Goal: Transaction & Acquisition: Purchase product/service

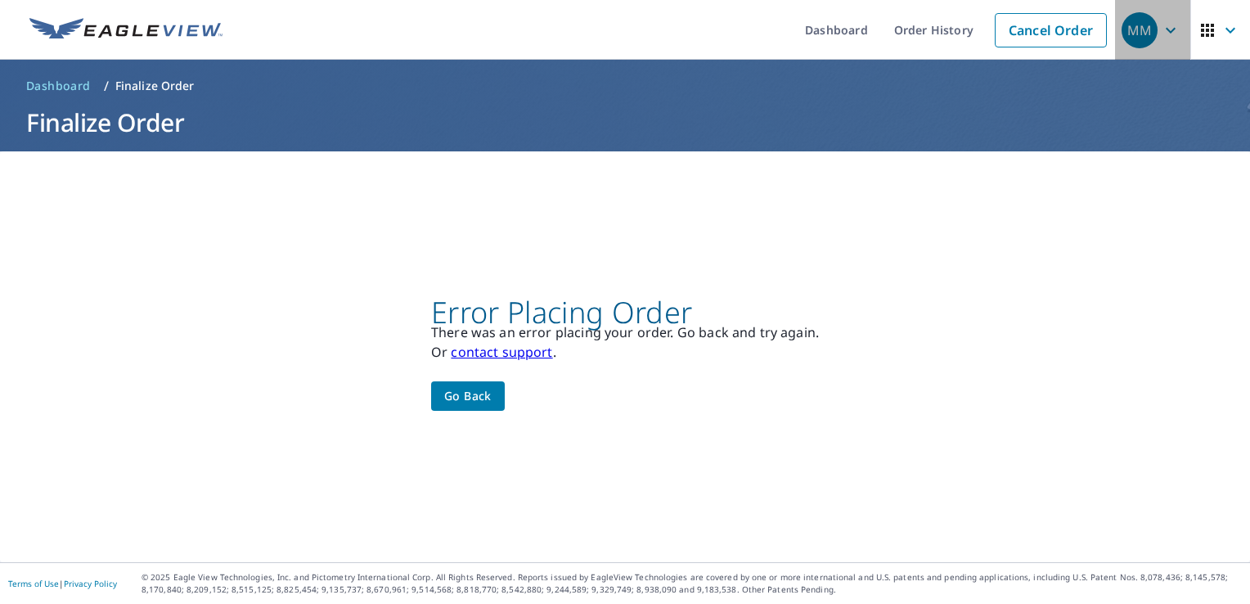
click at [1136, 32] on div "MM" at bounding box center [1139, 30] width 36 height 36
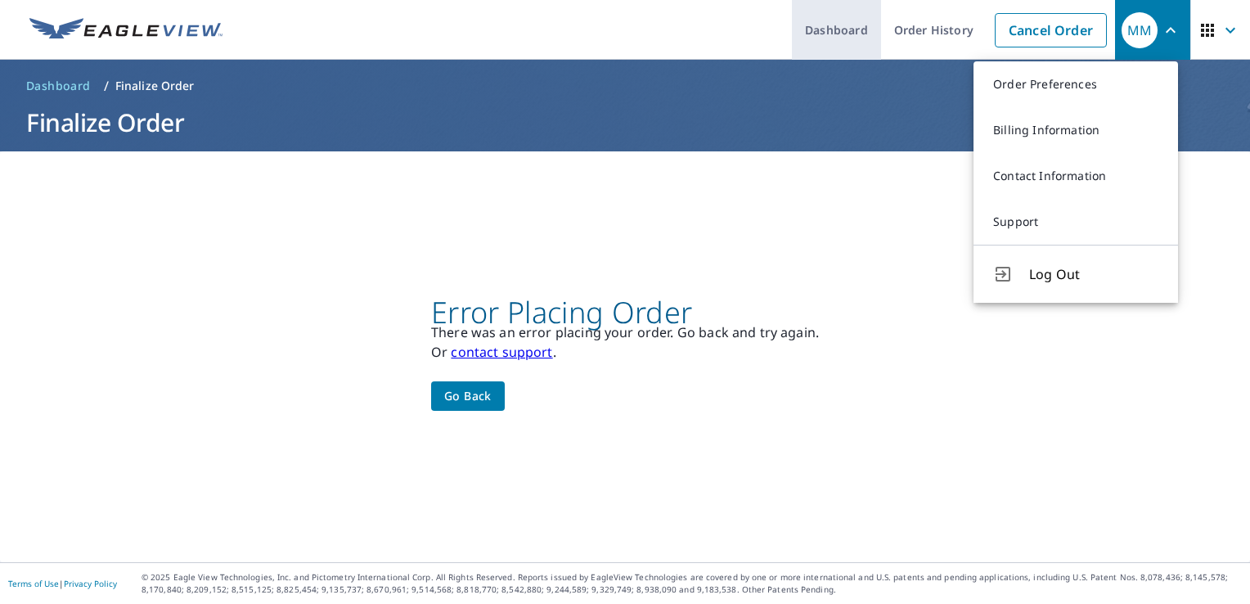
click at [859, 36] on link "Dashboard" at bounding box center [836, 30] width 89 height 60
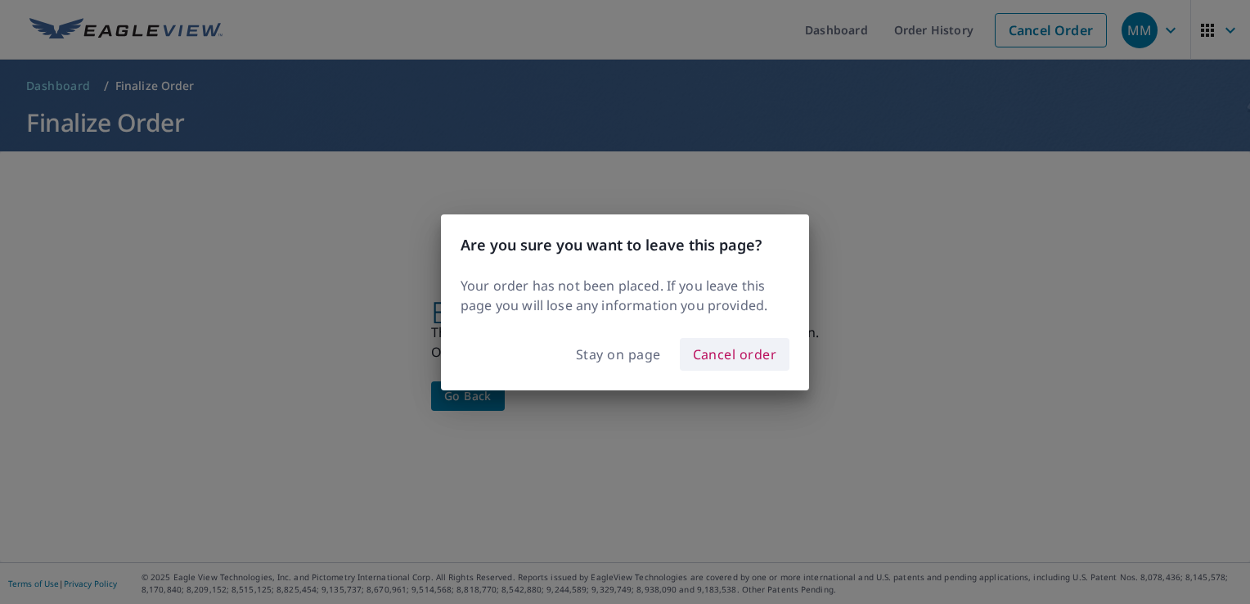
click at [732, 350] on span "Cancel order" at bounding box center [735, 354] width 84 height 23
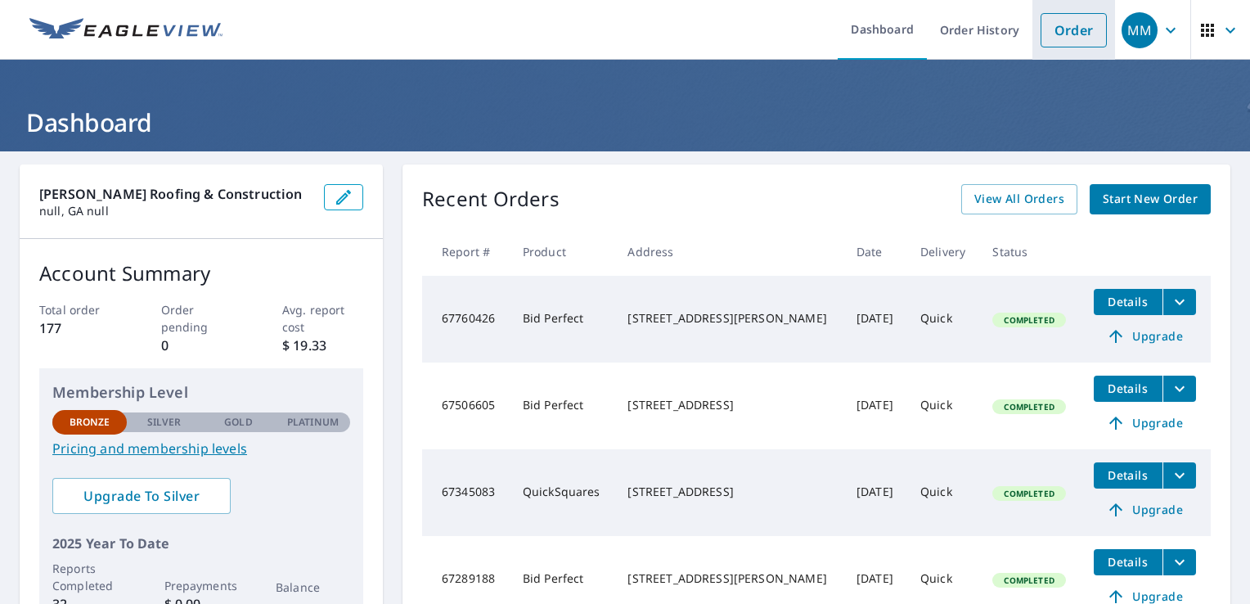
click at [1058, 27] on link "Order" at bounding box center [1073, 30] width 66 height 34
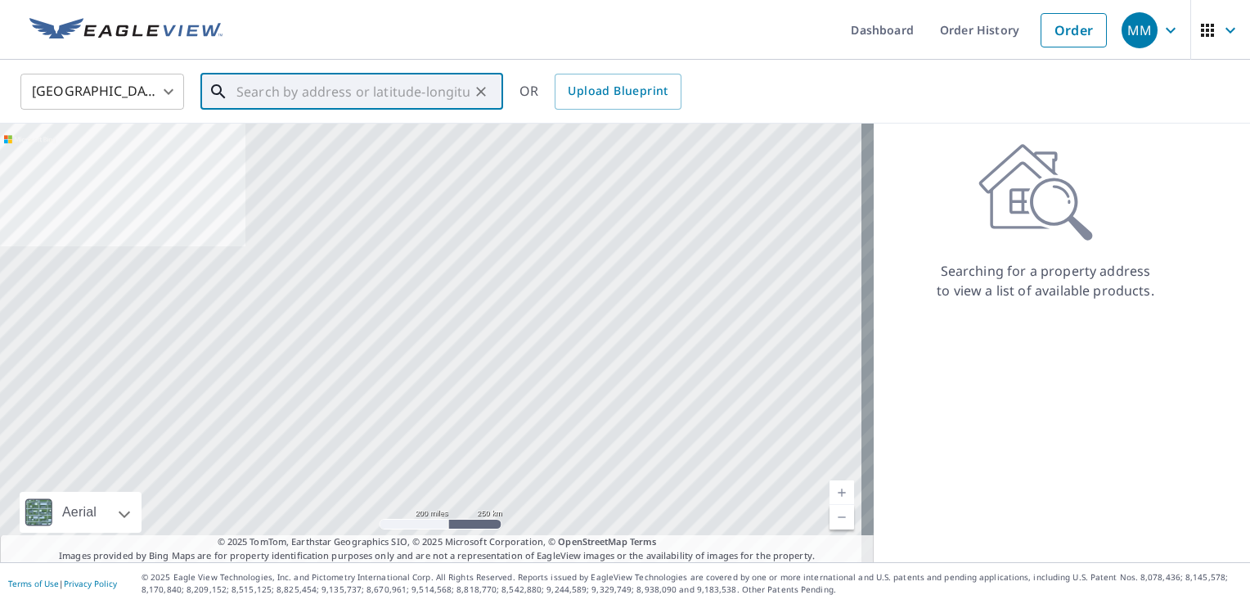
click at [352, 92] on input "text" at bounding box center [352, 92] width 233 height 46
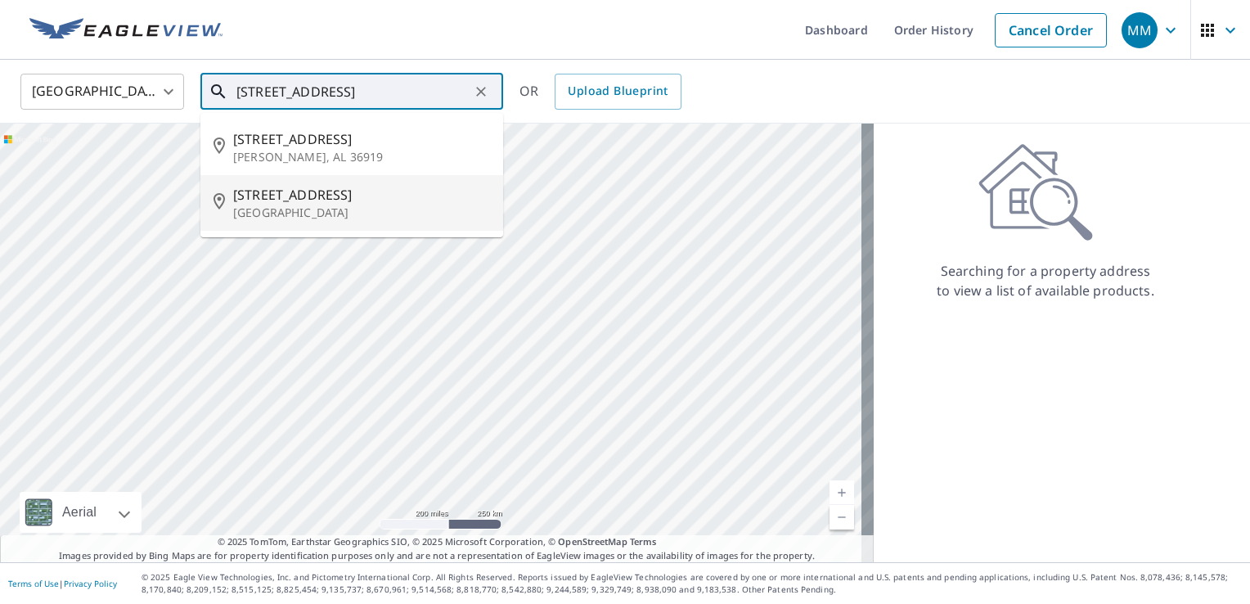
click at [311, 208] on p "[GEOGRAPHIC_DATA]" at bounding box center [361, 212] width 257 height 16
type input "[STREET_ADDRESS][PERSON_NAME]"
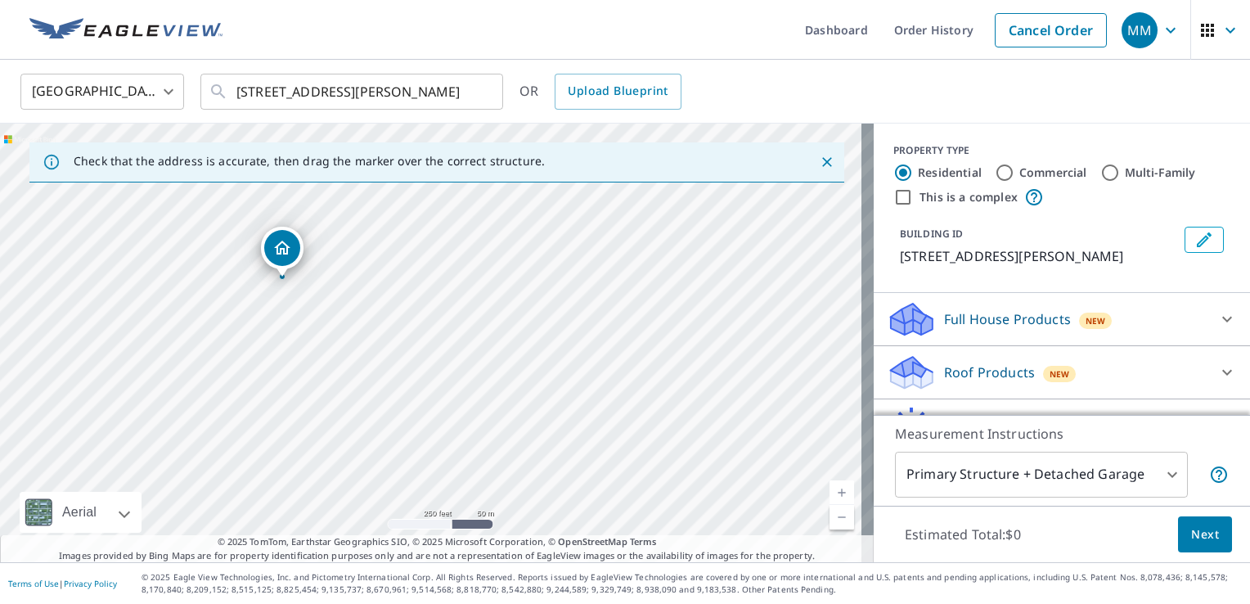
click at [1207, 392] on div at bounding box center [1226, 371] width 39 height 39
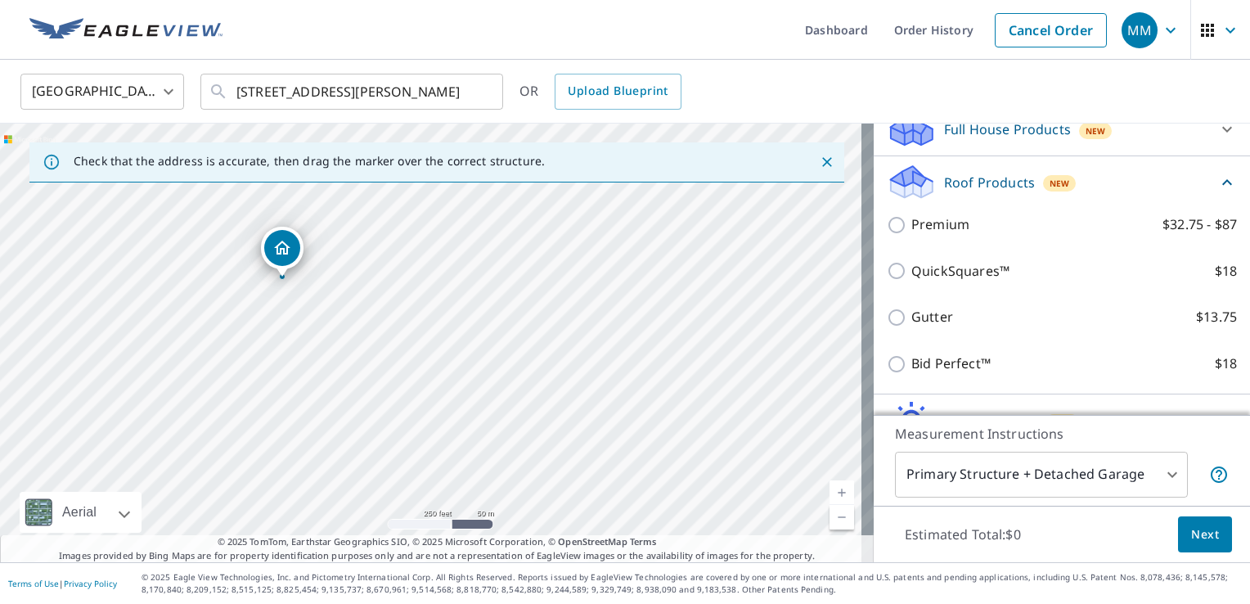
scroll to position [192, 0]
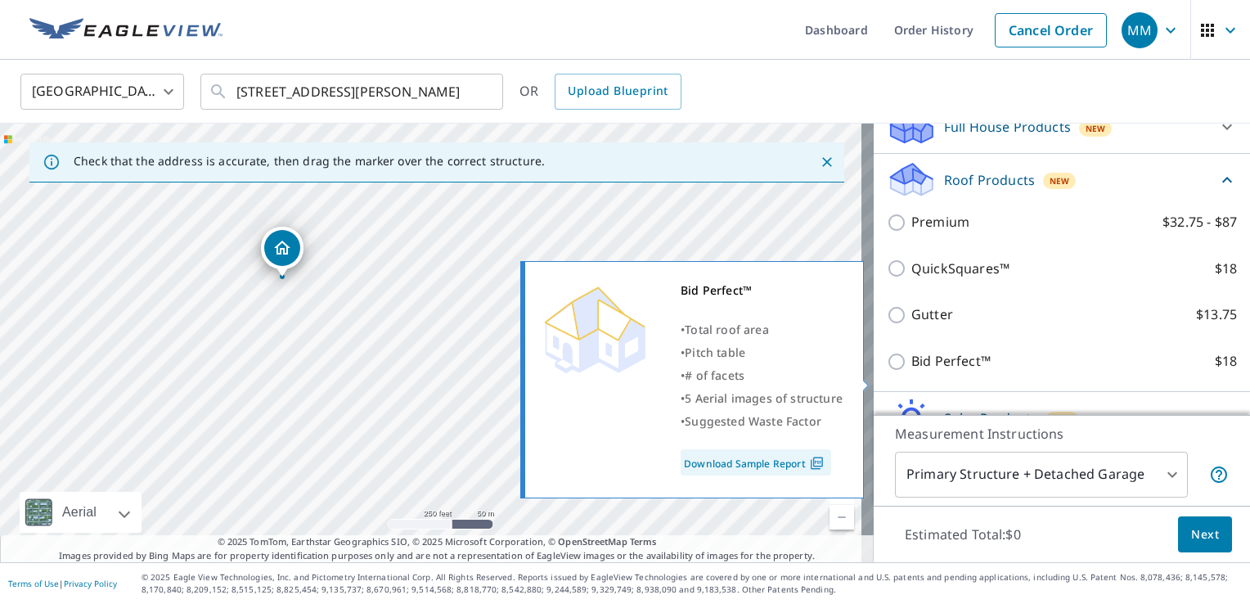
click at [891, 371] on input "Bid Perfect™ $18" at bounding box center [899, 362] width 25 height 20
checkbox input "true"
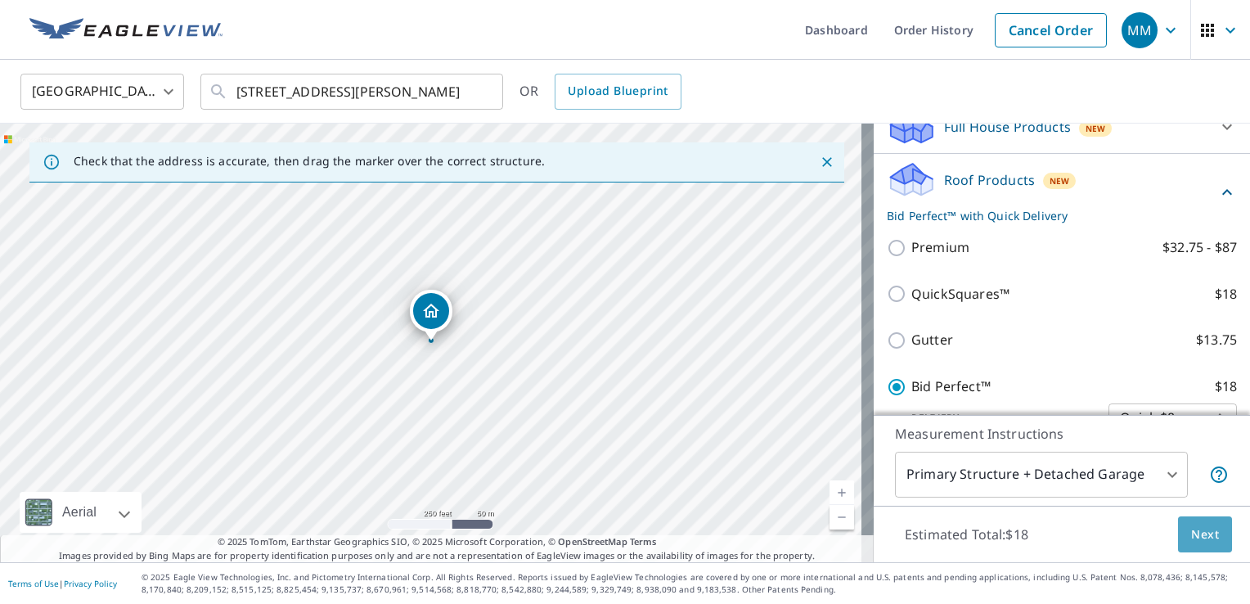
click at [1214, 536] on button "Next" at bounding box center [1205, 534] width 54 height 37
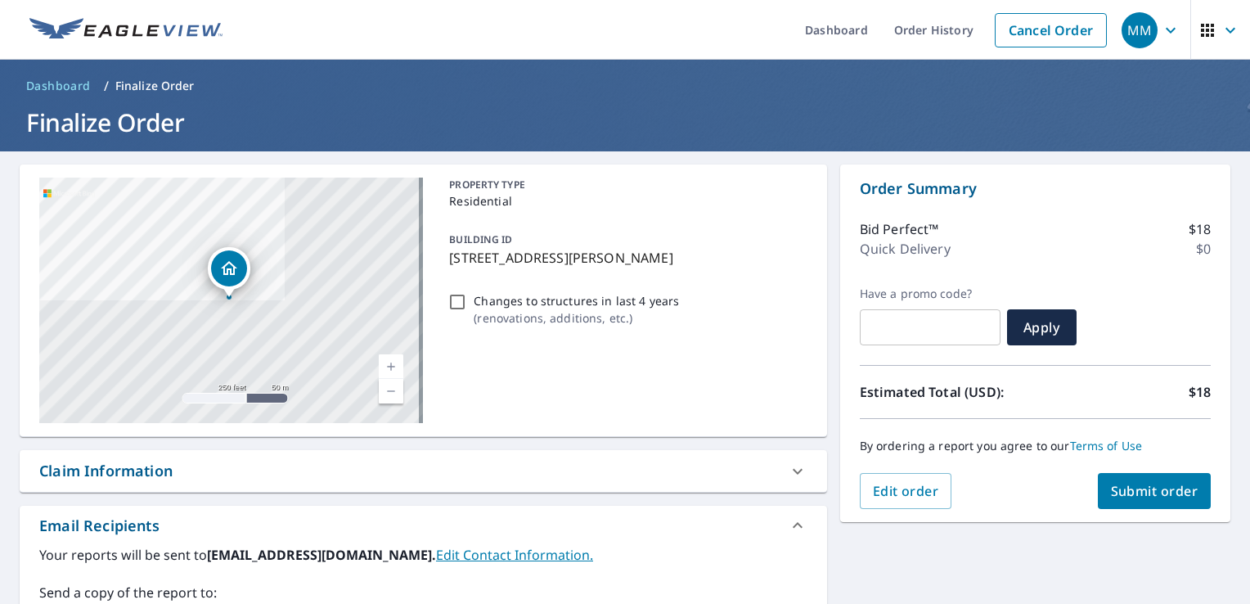
click at [1128, 492] on span "Submit order" at bounding box center [1155, 491] width 88 height 18
